Goal: Transaction & Acquisition: Register for event/course

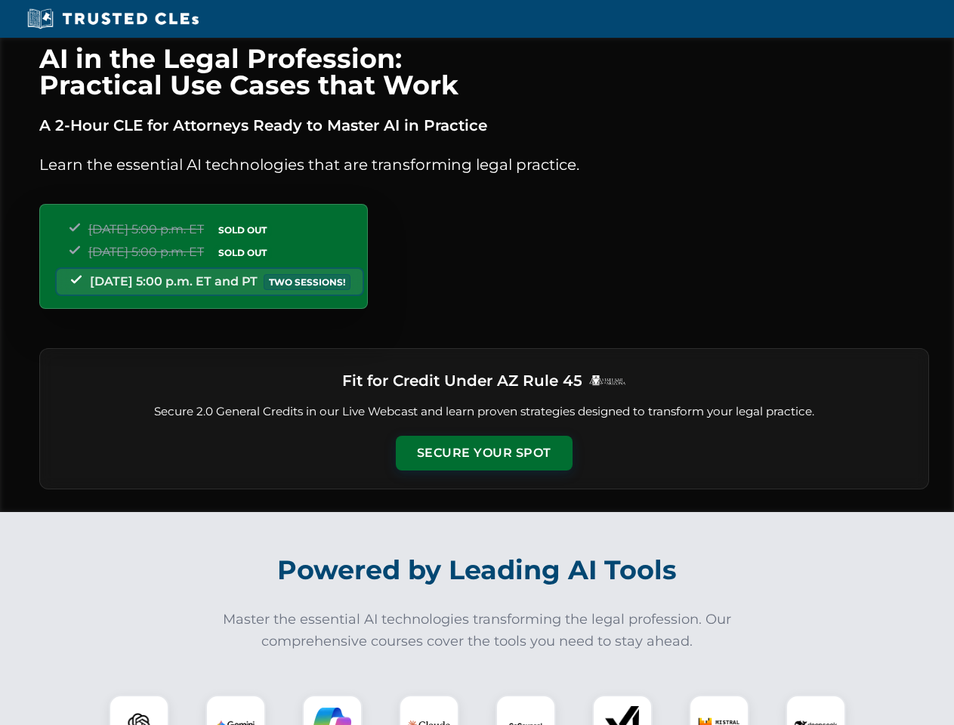
click at [483, 453] on button "Secure Your Spot" at bounding box center [484, 453] width 177 height 35
click at [139, 710] on img at bounding box center [139, 725] width 44 height 44
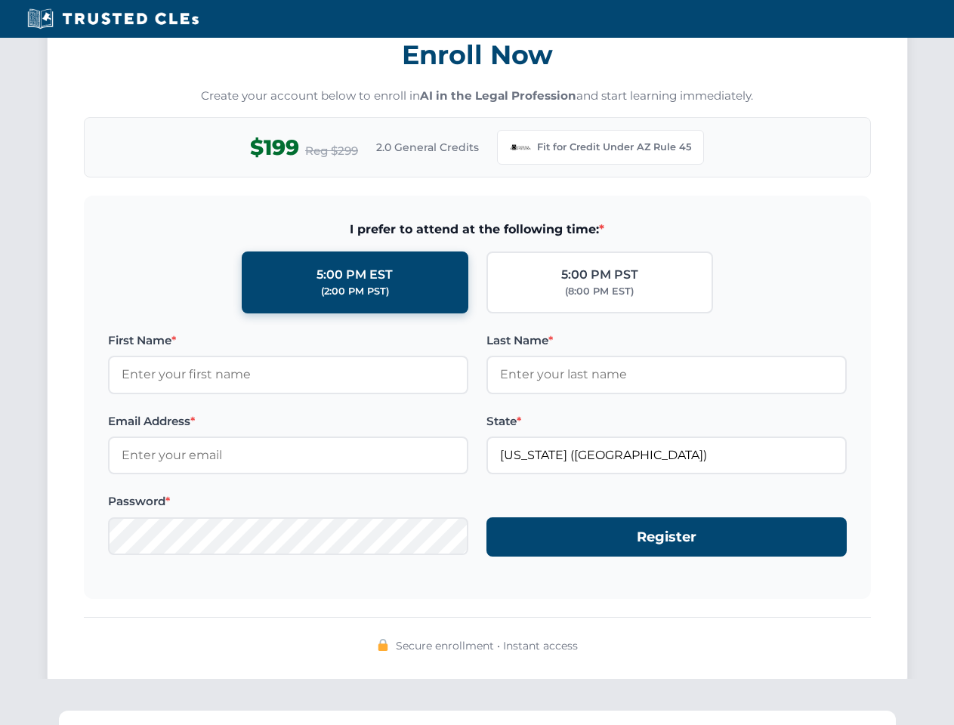
scroll to position [1471, 0]
